Goal: Task Accomplishment & Management: Manage account settings

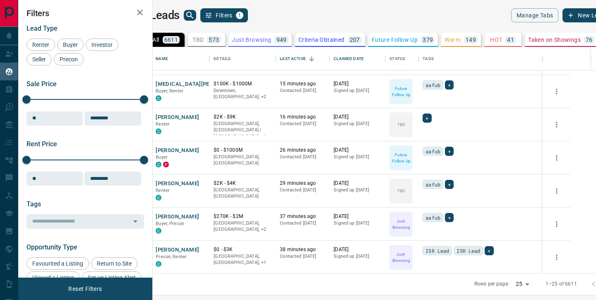
scroll to position [225, 439]
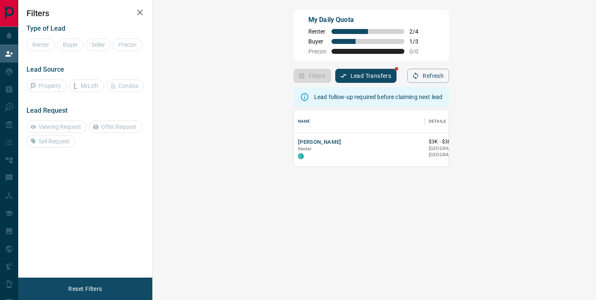
scroll to position [56, 425]
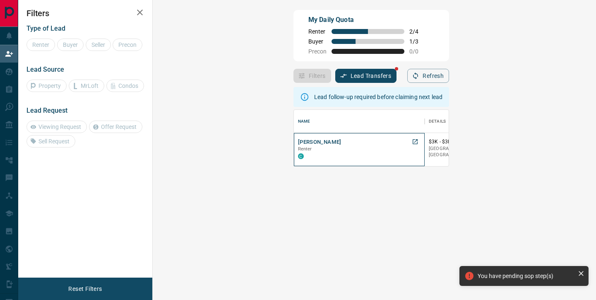
click at [298, 142] on div "[PERSON_NAME] Renter C" at bounding box center [359, 149] width 122 height 22
click at [298, 140] on button "[PERSON_NAME]" at bounding box center [319, 142] width 43 height 8
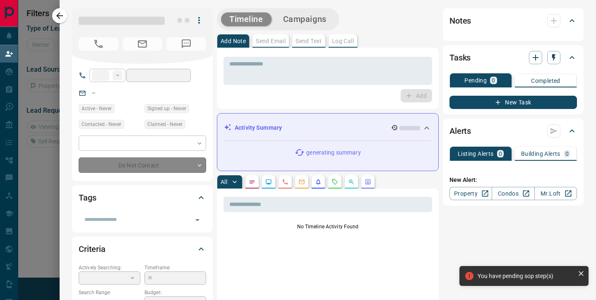
type input "**"
type input "**********"
type input "**"
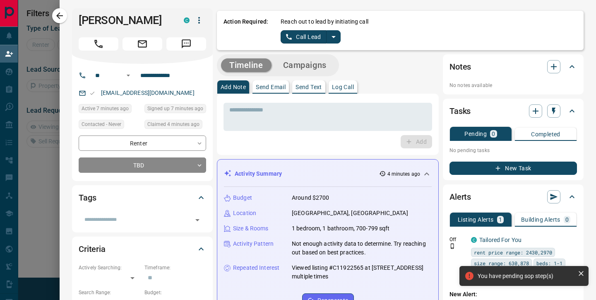
click at [338, 33] on button "split button" at bounding box center [333, 36] width 14 height 13
click at [320, 64] on li "Log Manual Call" at bounding box center [310, 65] width 50 height 12
click at [317, 38] on button "Log Manual Call" at bounding box center [308, 36] width 55 height 13
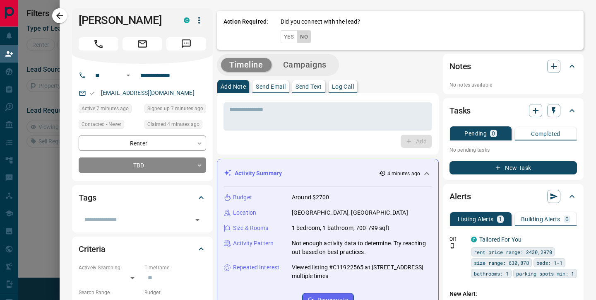
click at [307, 38] on button "No" at bounding box center [304, 36] width 14 height 13
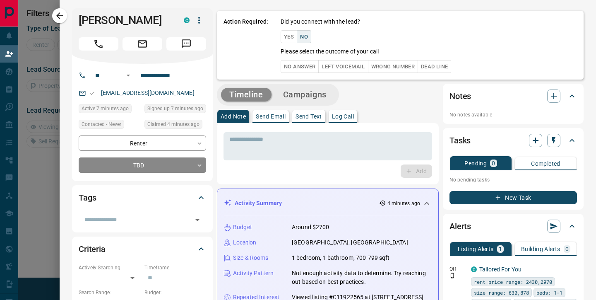
click at [283, 29] on div "Did you connect with the lead? Yes No Please select the outcome of your call No…" at bounding box center [429, 44] width 296 height 55
click at [283, 34] on button "Yes" at bounding box center [289, 36] width 17 height 13
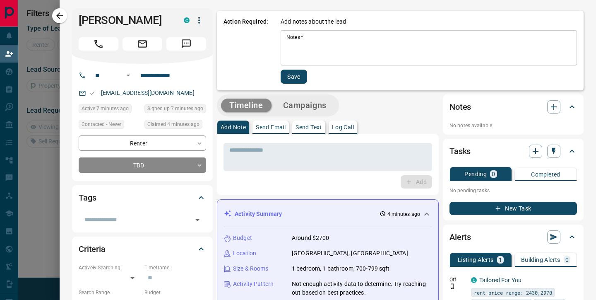
click at [304, 42] on textarea "Notes   *" at bounding box center [428, 48] width 285 height 28
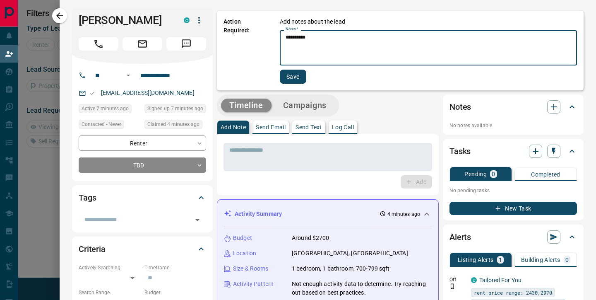
type textarea "**********"
click at [297, 77] on button "Save" at bounding box center [293, 77] width 26 height 14
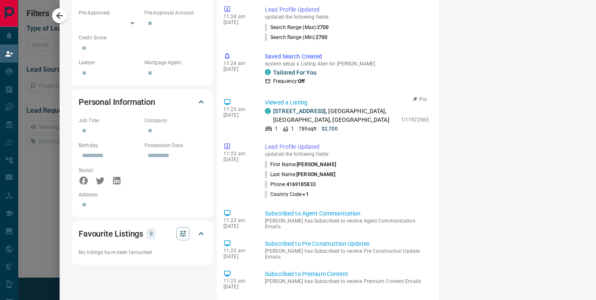
scroll to position [413, 0]
click at [283, 114] on p "[STREET_ADDRESS]" at bounding box center [335, 114] width 125 height 17
click at [285, 110] on link "[STREET_ADDRESS]" at bounding box center [299, 110] width 53 height 7
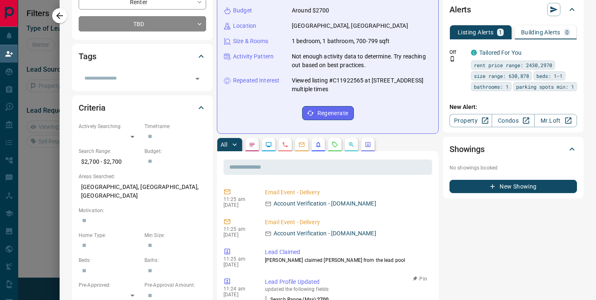
scroll to position [0, 0]
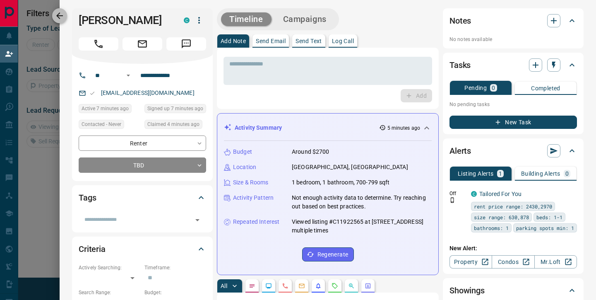
click at [59, 13] on icon "button" at bounding box center [59, 15] width 7 height 7
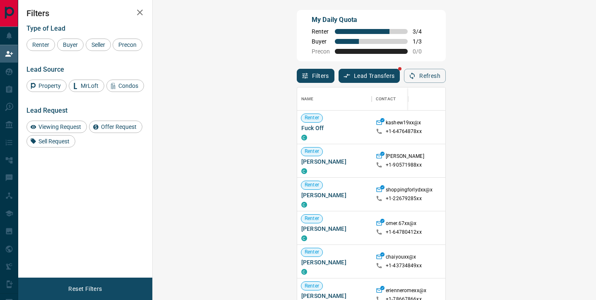
scroll to position [226, 425]
